Goal: Check status: Check status

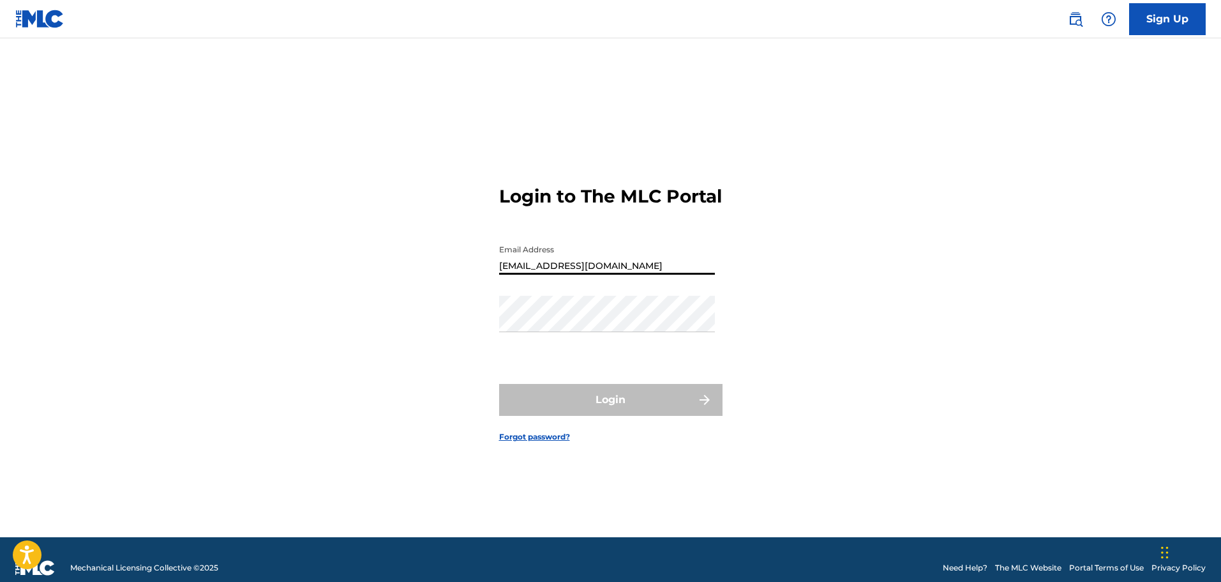
type input "[EMAIL_ADDRESS][DOMAIN_NAME]"
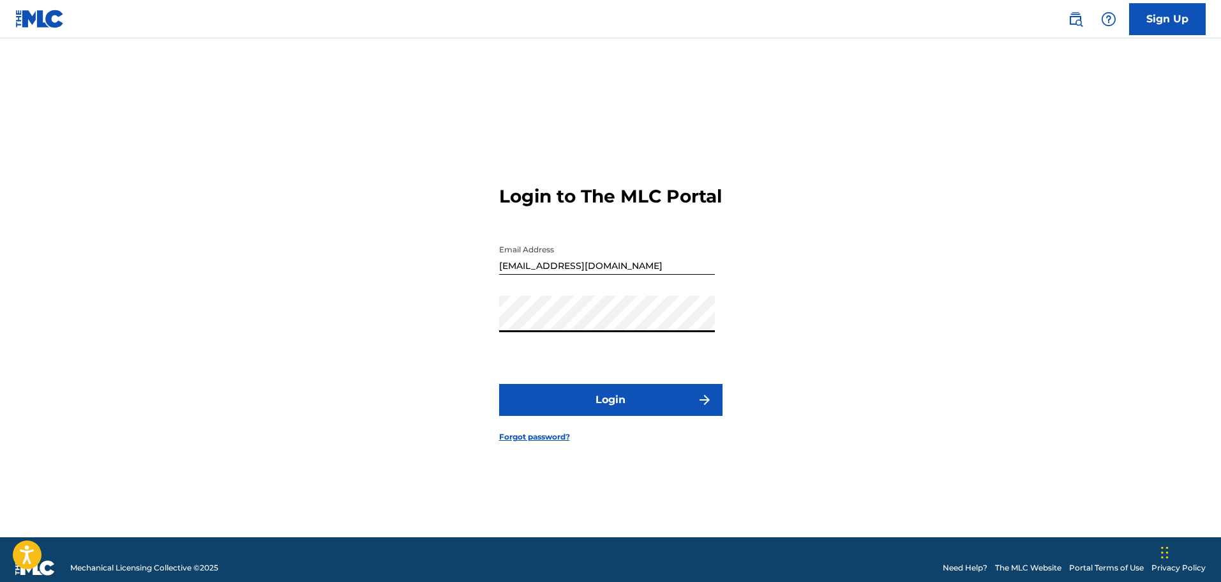
click at [499, 384] on button "Login" at bounding box center [610, 400] width 223 height 32
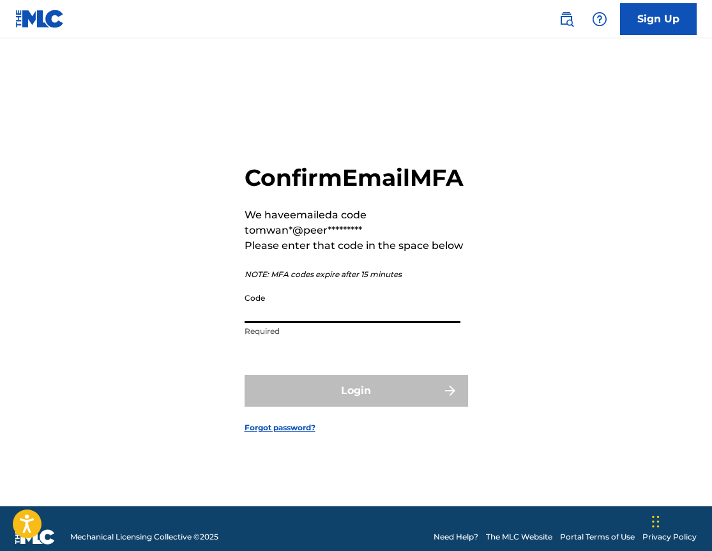
paste input "859411"
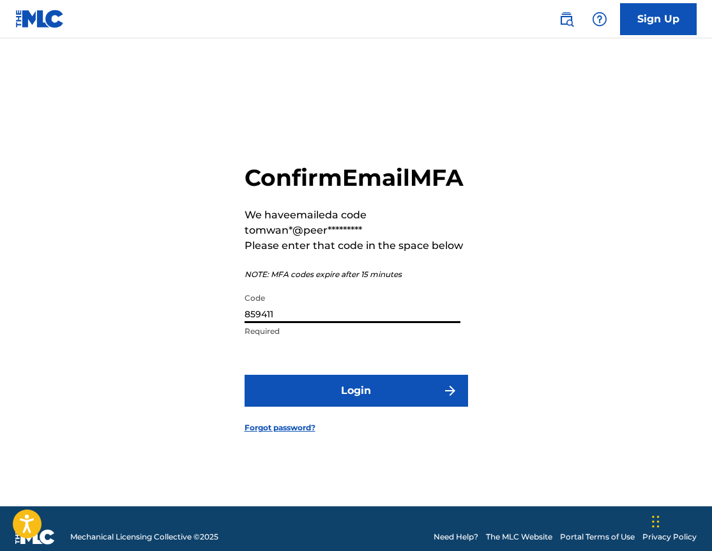
type input "859411"
click at [327, 423] on form "Confirm Email MFA We have emailed a code to mwan*@peer********* Please enter th…" at bounding box center [356, 288] width 223 height 436
click at [329, 407] on button "Login" at bounding box center [356, 391] width 223 height 32
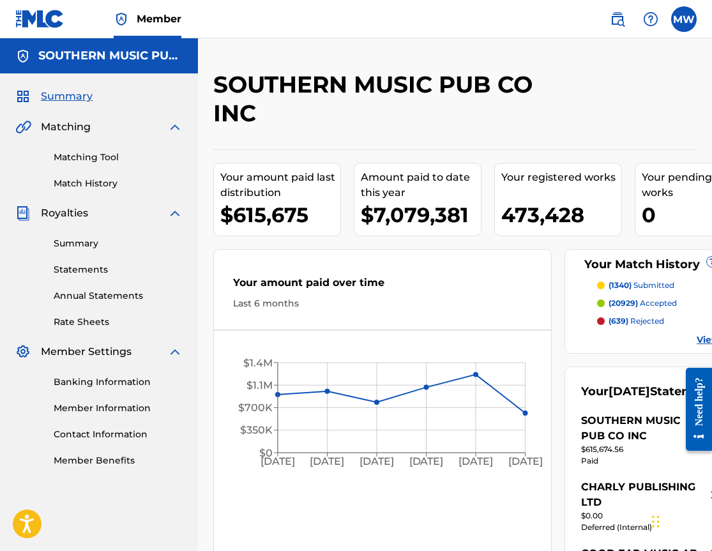
click at [99, 248] on link "Summary" at bounding box center [118, 243] width 129 height 13
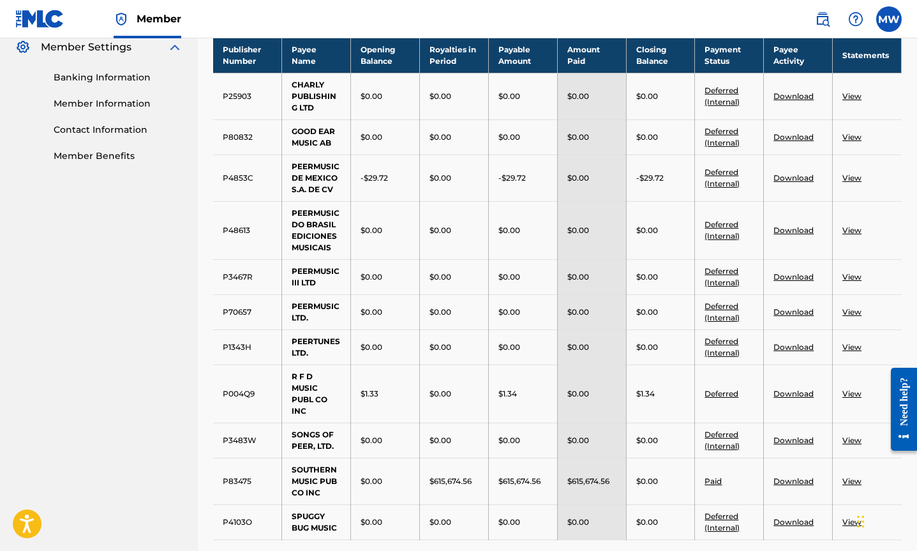
scroll to position [383, 0]
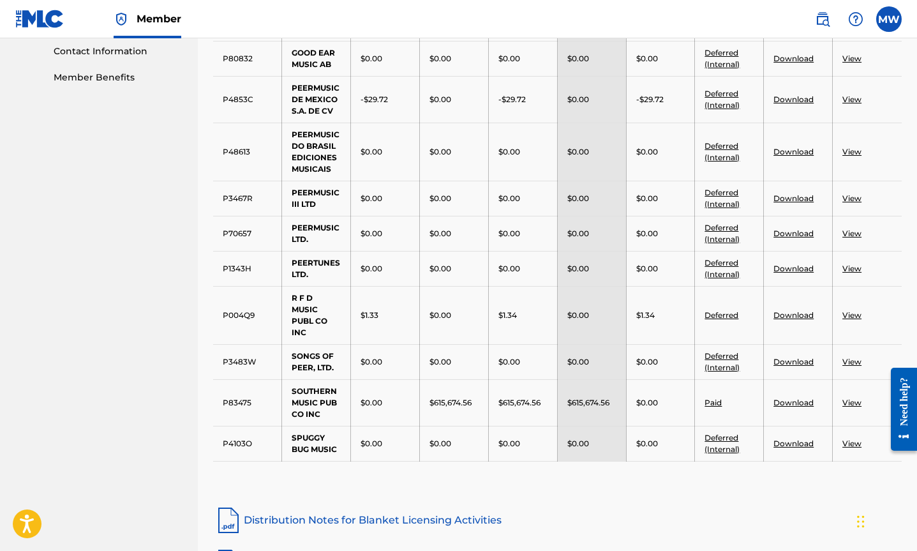
click at [628, 407] on td "$0.00" at bounding box center [660, 402] width 69 height 47
click at [852, 406] on link "View" at bounding box center [852, 403] width 19 height 10
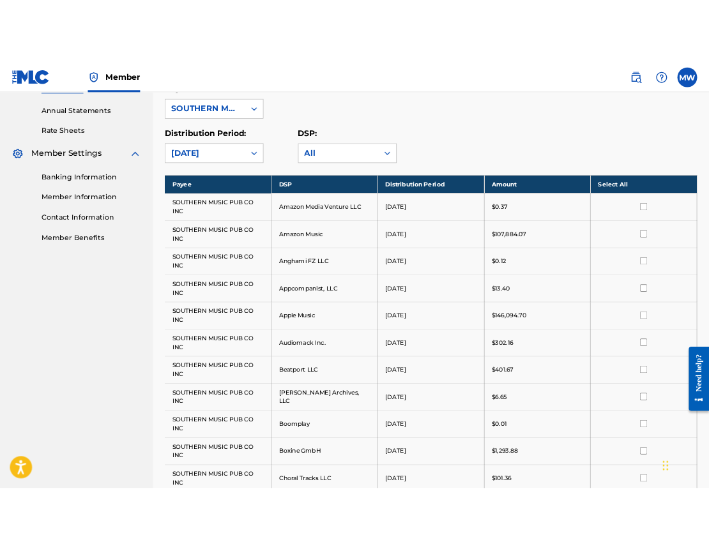
scroll to position [255, 0]
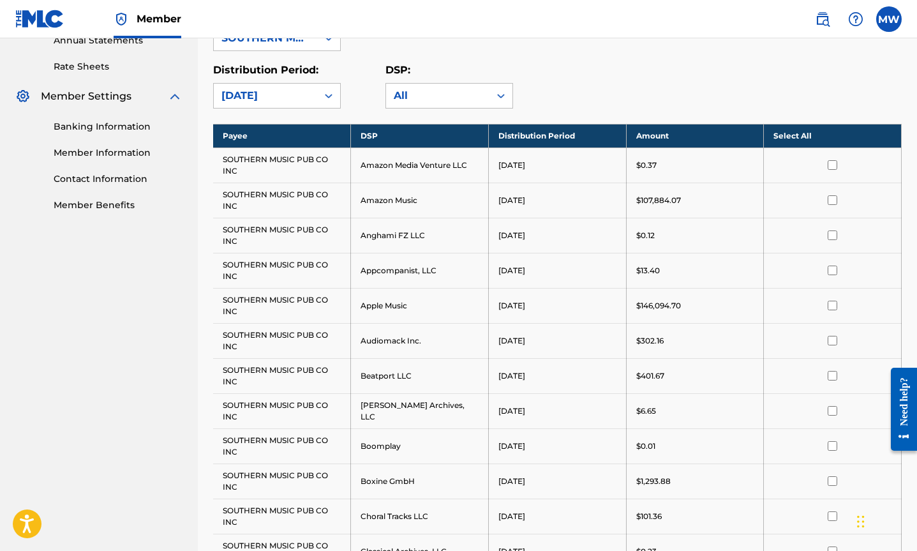
click at [460, 235] on td "Anghami FZ LLC" at bounding box center [420, 235] width 138 height 35
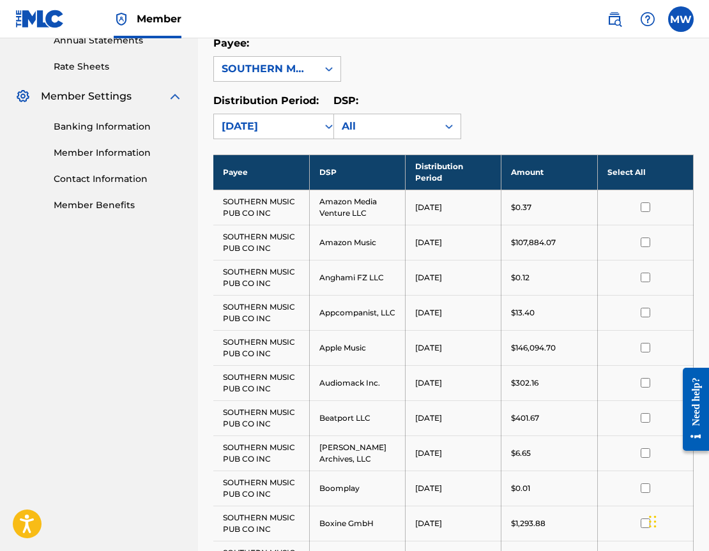
click at [498, 342] on td "[DATE]" at bounding box center [453, 347] width 96 height 35
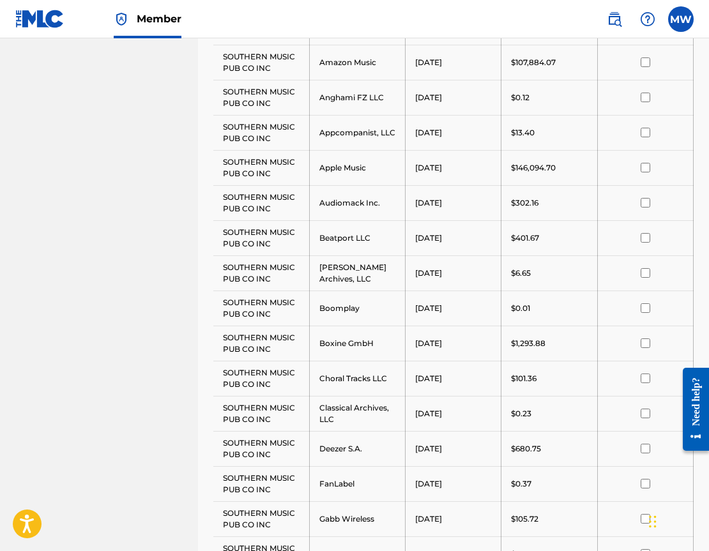
scroll to position [511, 0]
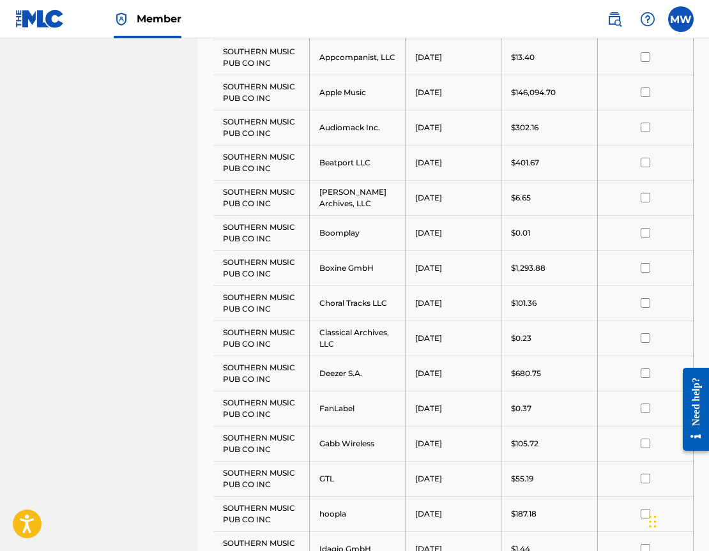
click at [538, 259] on td "$1,293.88" at bounding box center [549, 267] width 96 height 35
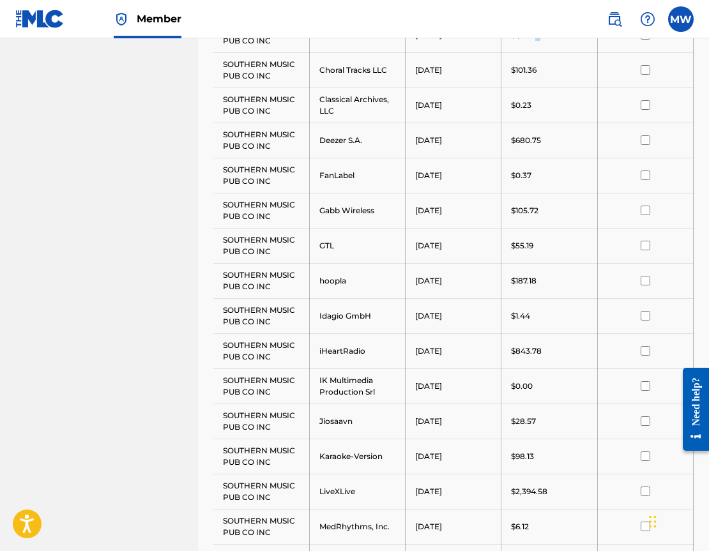
scroll to position [766, 0]
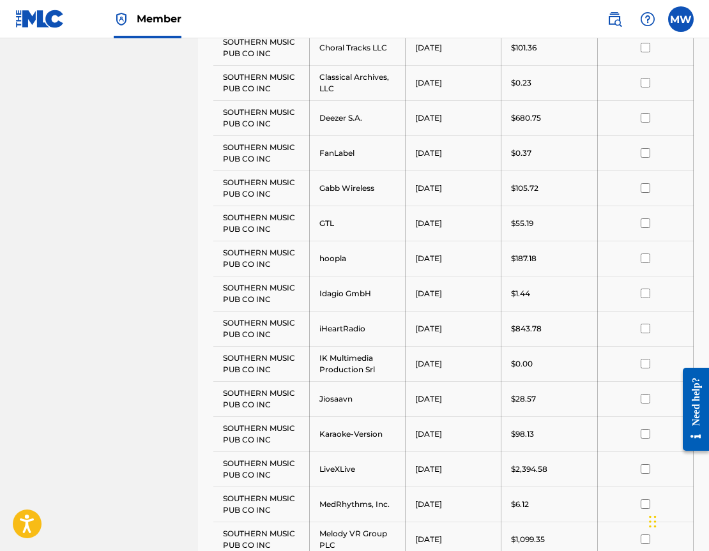
click at [518, 368] on p "$0.00" at bounding box center [522, 363] width 22 height 11
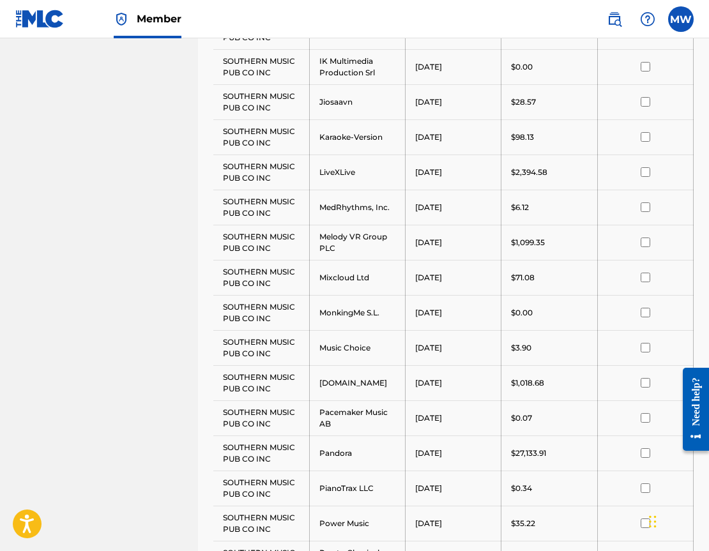
scroll to position [1085, 0]
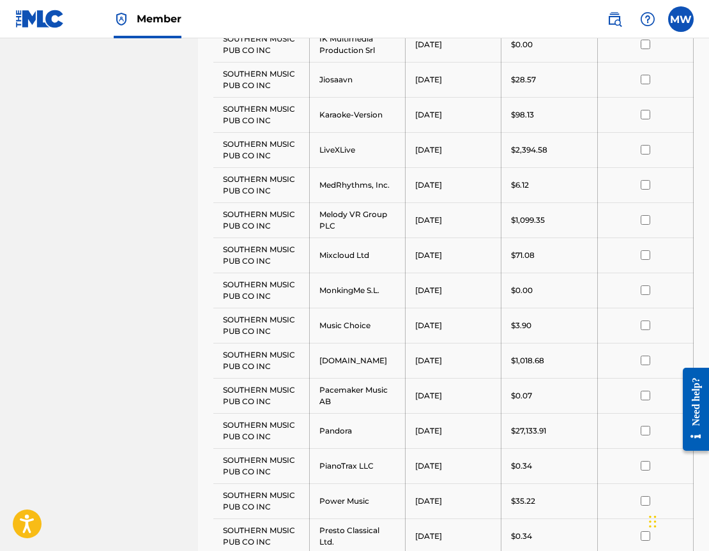
click at [527, 385] on td "$0.07" at bounding box center [549, 395] width 96 height 35
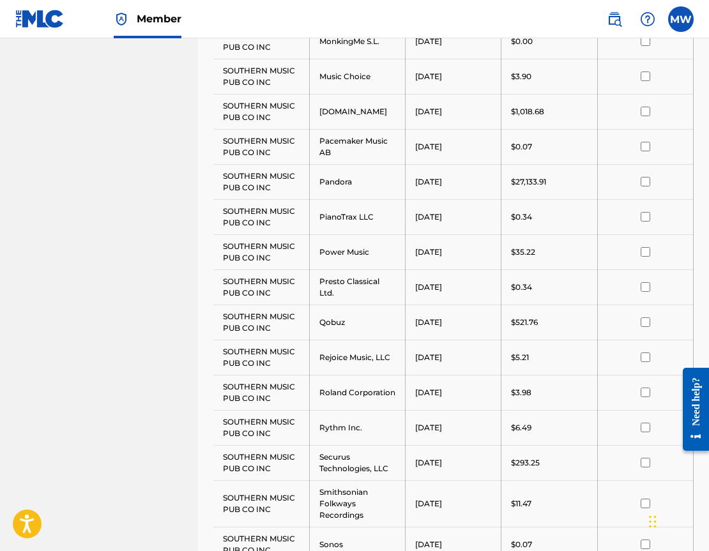
scroll to position [1405, 0]
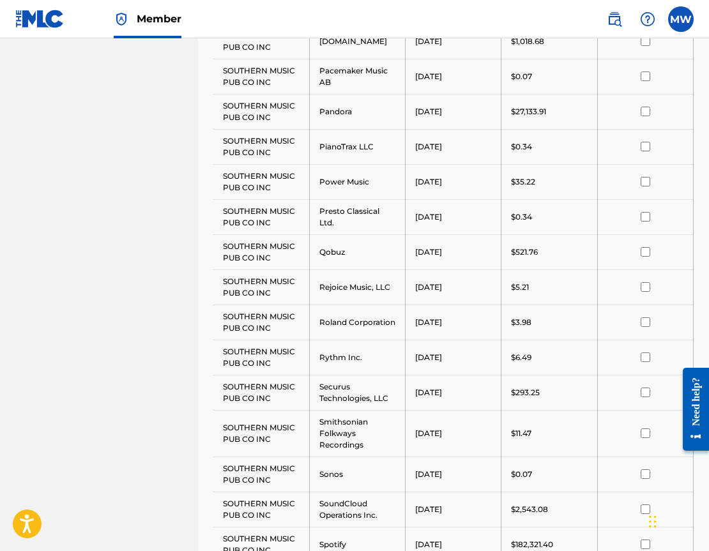
click at [609, 351] on td at bounding box center [645, 357] width 96 height 35
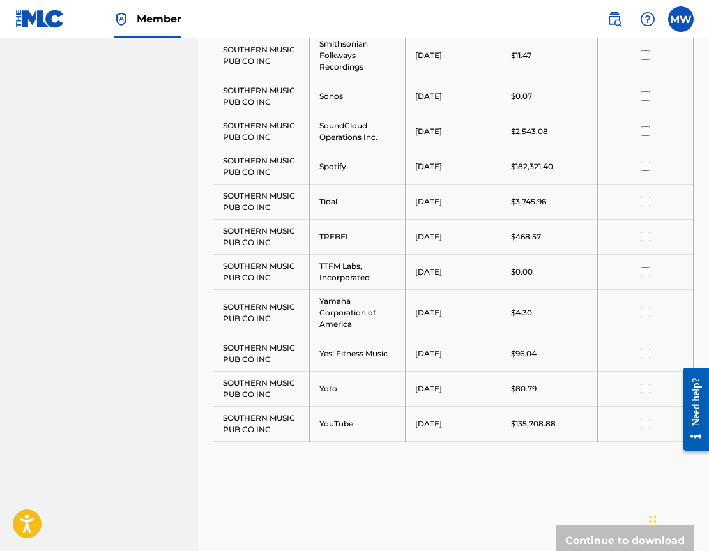
scroll to position [1788, 0]
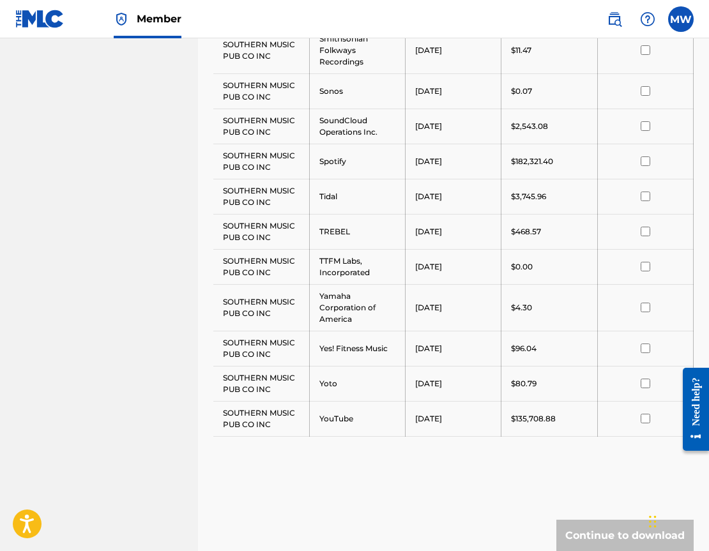
click at [548, 293] on td "$4.30" at bounding box center [549, 307] width 96 height 47
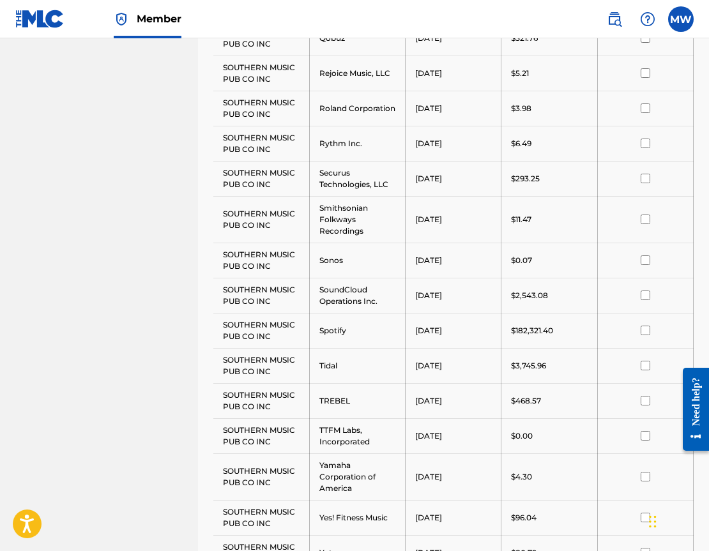
scroll to position [1596, 0]
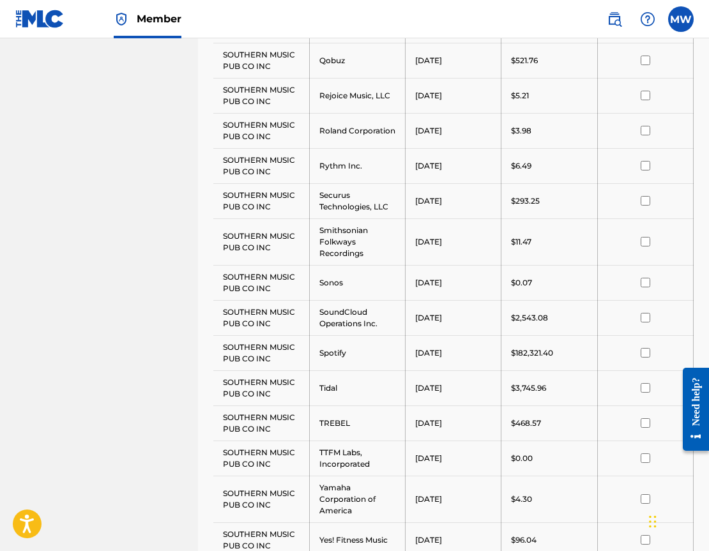
click at [552, 156] on td "$6.49" at bounding box center [549, 165] width 96 height 35
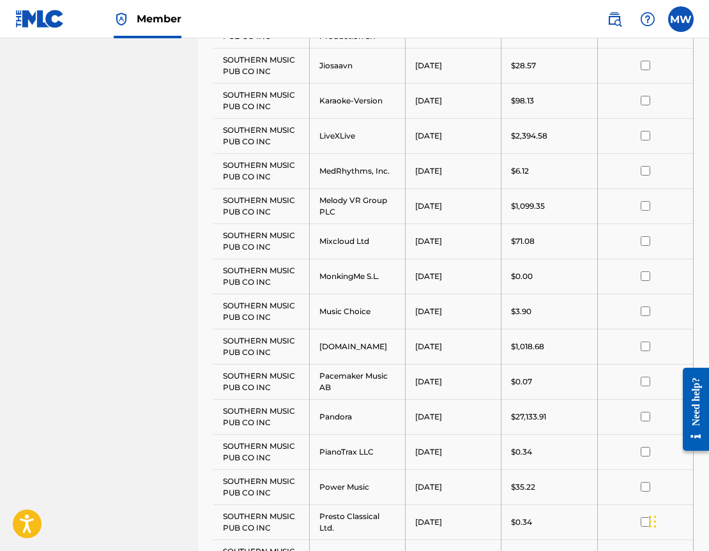
scroll to position [1085, 0]
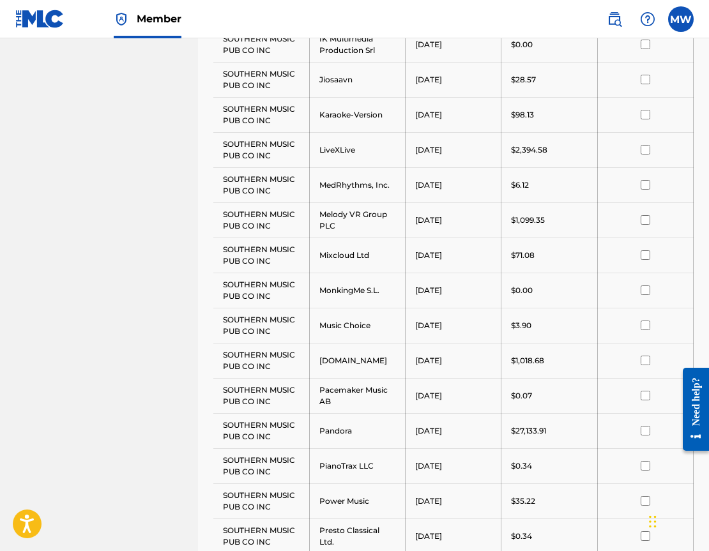
click at [599, 220] on td at bounding box center [645, 219] width 96 height 35
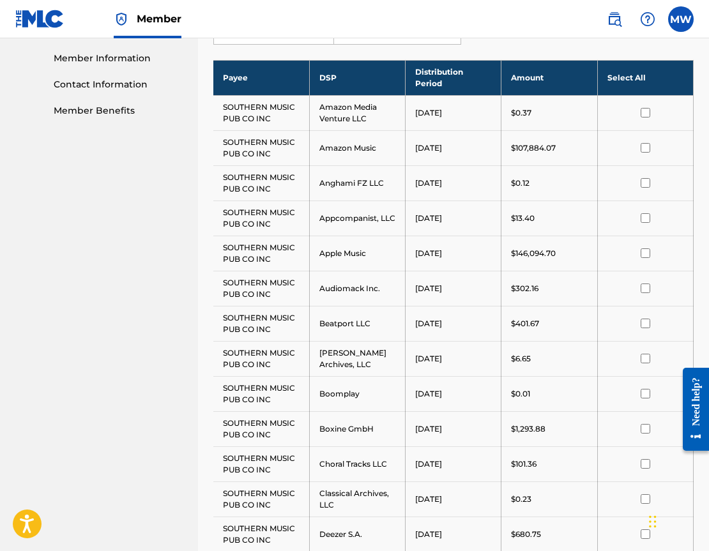
scroll to position [352, 0]
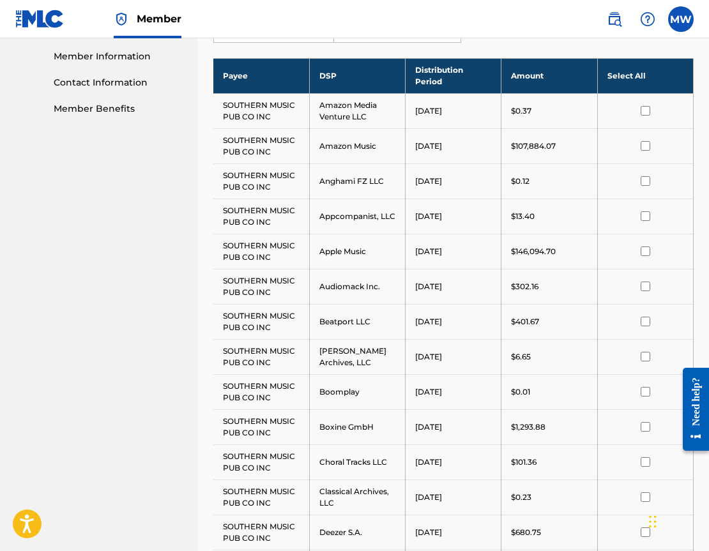
click at [541, 397] on div "$0.01" at bounding box center [549, 391] width 76 height 11
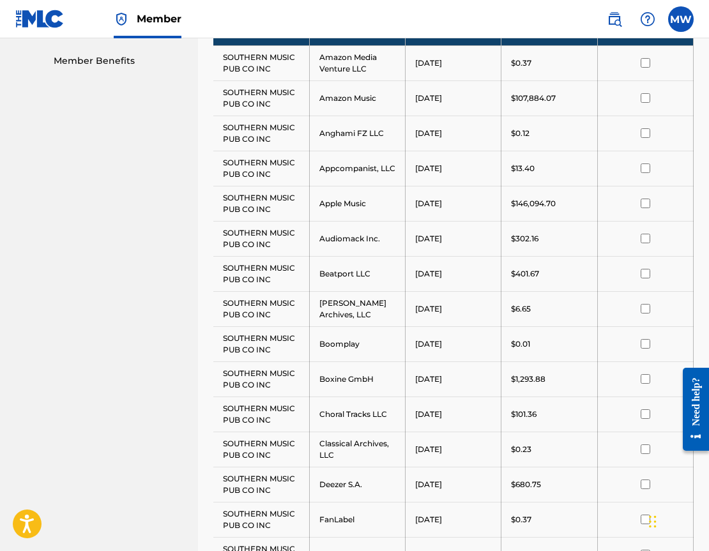
scroll to position [543, 0]
